Goal: Task Accomplishment & Management: Manage account settings

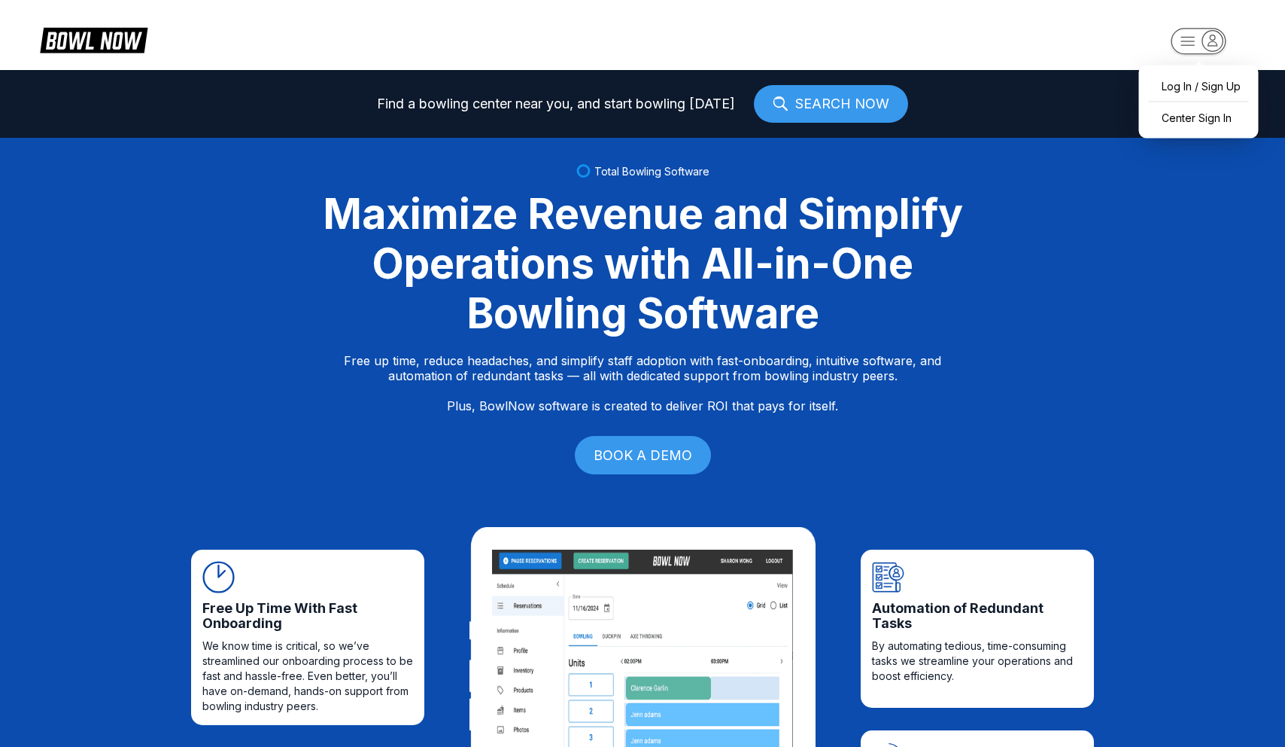
click at [1188, 31] on rect "button" at bounding box center [1198, 41] width 55 height 26
click at [1192, 97] on div "Log In / Sign Up" at bounding box center [1199, 86] width 105 height 26
select select "**"
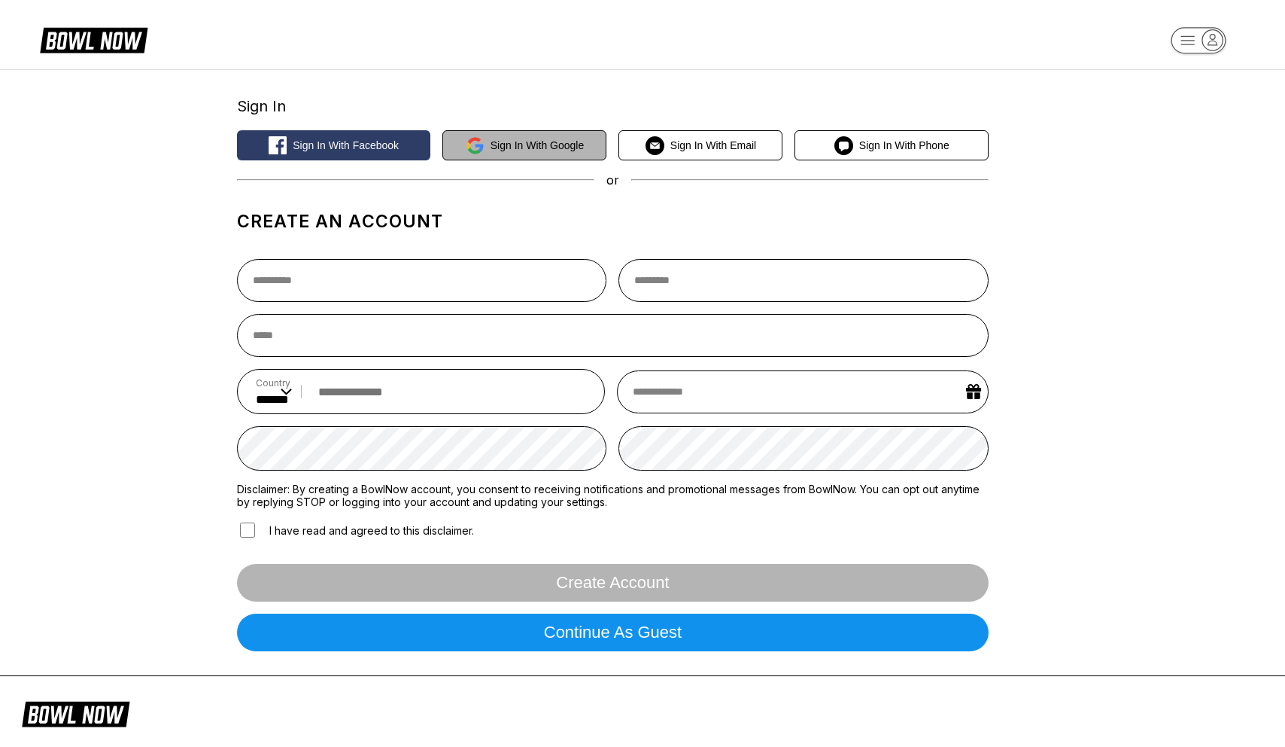
click at [565, 72] on div "Sign In Sign in with Facebook Sign in with Google Sign in with Email Sign in wi…" at bounding box center [642, 372] width 1285 height 607
click at [494, 142] on div "Sign in with Facebook Sign in with Google Sign in with Email Sign in with Phone" at bounding box center [613, 145] width 752 height 30
click at [490, 155] on div "Sign in with Facebook Sign in with Google Sign in with Email Sign in with Phone" at bounding box center [613, 145] width 752 height 30
click at [552, 129] on div "Sign In Sign in with Facebook Sign in with Google Sign in with Email Sign in wi…" at bounding box center [613, 372] width 752 height 581
click at [540, 157] on div "Sign in with Facebook Sign in with Google Sign in with Email Sign in with Phone" at bounding box center [613, 145] width 752 height 30
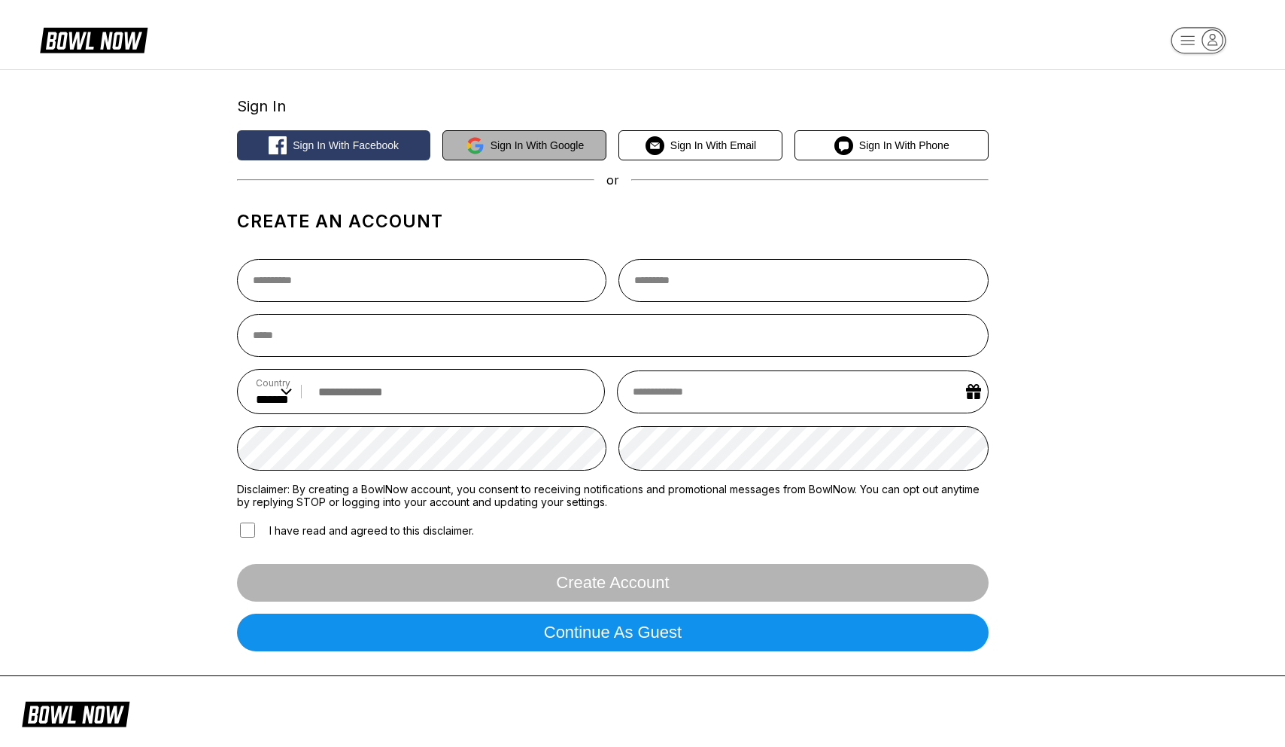
click at [549, 147] on div "Sign in with Facebook Sign in with Google Sign in with Email Sign in with Phone" at bounding box center [613, 145] width 752 height 30
click at [506, 147] on div "Sign in with Facebook Sign in with Google Sign in with Email Sign in with Phone" at bounding box center [613, 145] width 752 height 30
click at [523, 143] on div "Sign in with Facebook Sign in with Google Sign in with Email Sign in with Phone" at bounding box center [613, 145] width 752 height 30
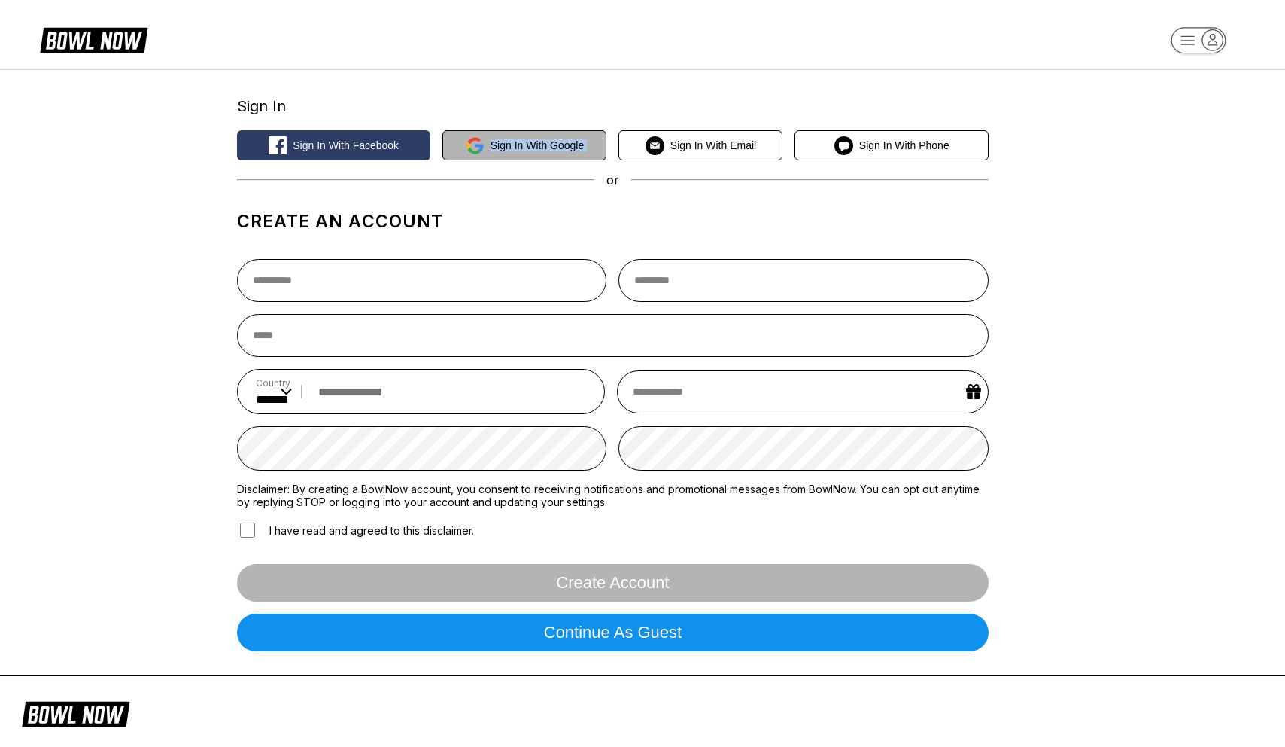
click at [523, 143] on div "Sign in with Facebook Sign in with Google Sign in with Email Sign in with Phone" at bounding box center [613, 145] width 752 height 30
click at [510, 143] on div "Sign in with Facebook Sign in with Google Sign in with Email Sign in with Phone" at bounding box center [613, 145] width 752 height 30
click at [421, 144] on button "Sign in with Facebook" at bounding box center [334, 145] width 194 height 30
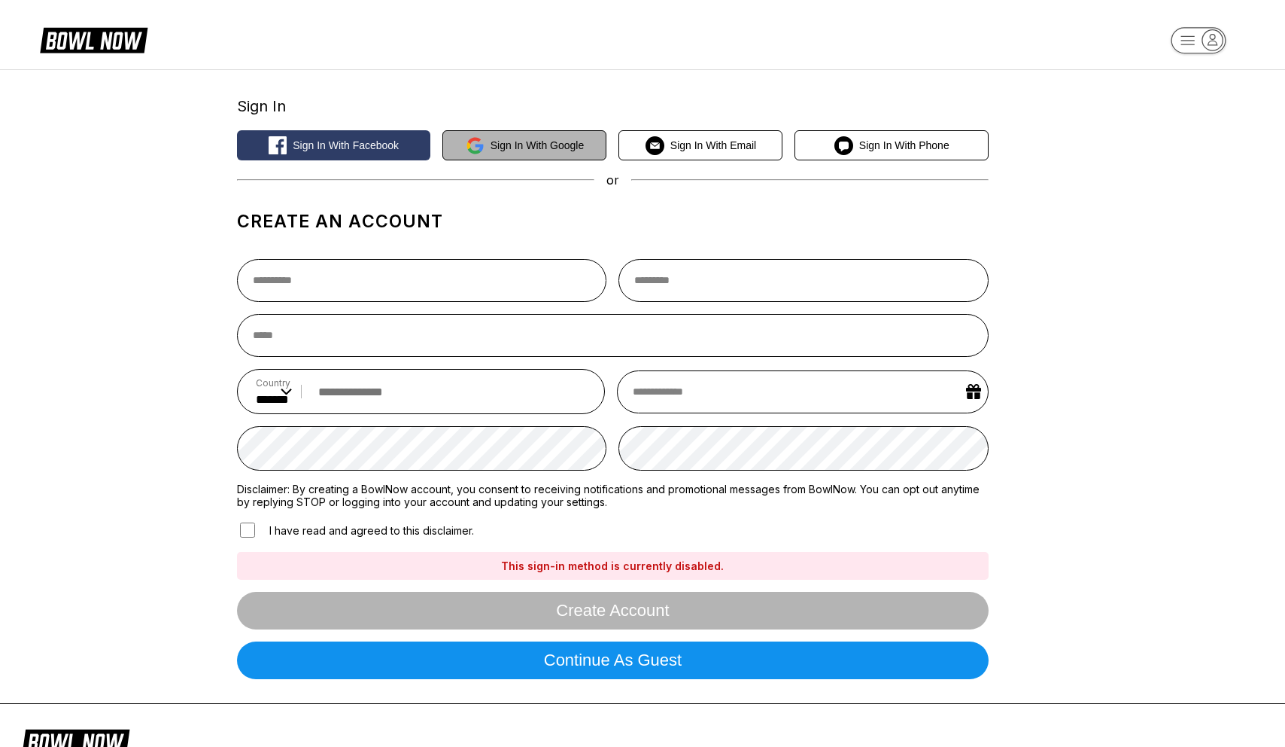
click at [478, 151] on div "Sign in with Facebook Sign in with Google Sign in with Email Sign in with Phone" at bounding box center [613, 145] width 752 height 30
click at [752, 151] on button "Sign in with Email" at bounding box center [701, 145] width 164 height 30
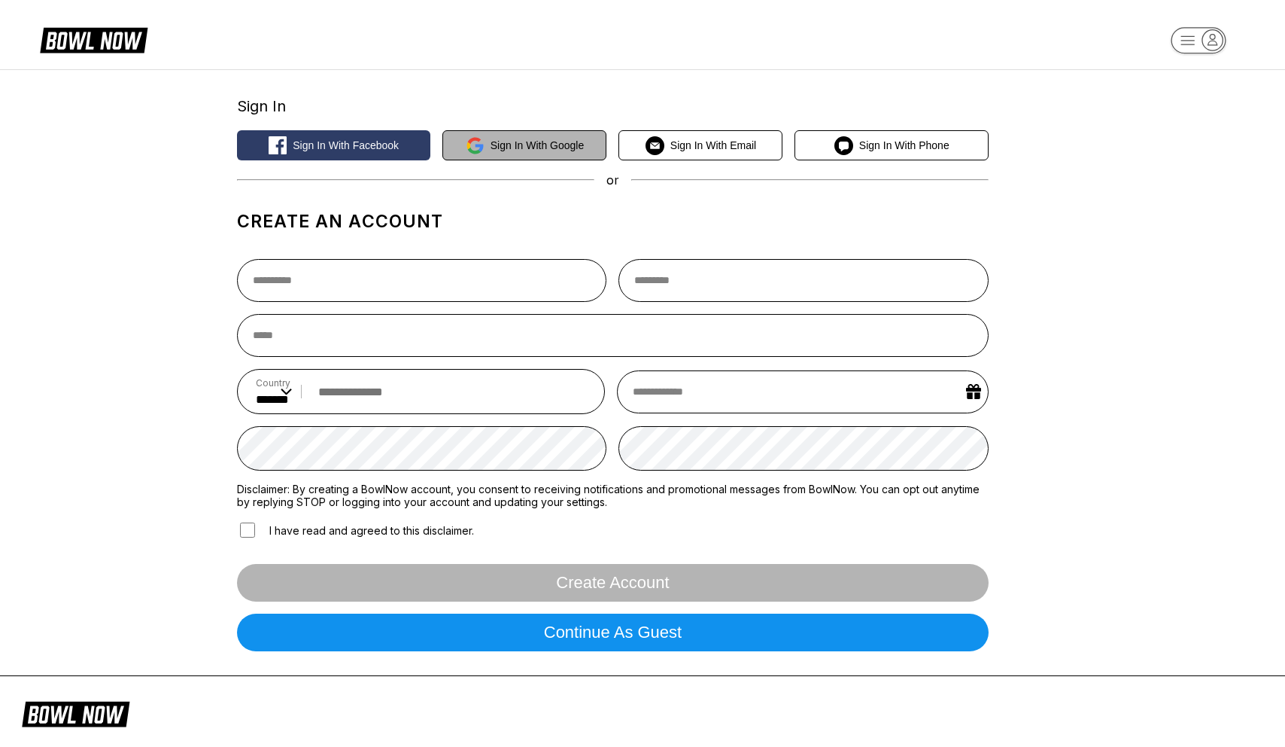
click at [568, 138] on div "Sign in with Facebook Sign in with Google Sign in with Email Sign in with Phone" at bounding box center [613, 145] width 752 height 30
click at [505, 156] on div "Sign in with Facebook Sign in with Google Sign in with Email Sign in with Phone" at bounding box center [613, 145] width 752 height 30
select select "**"
